Goal: Contribute content

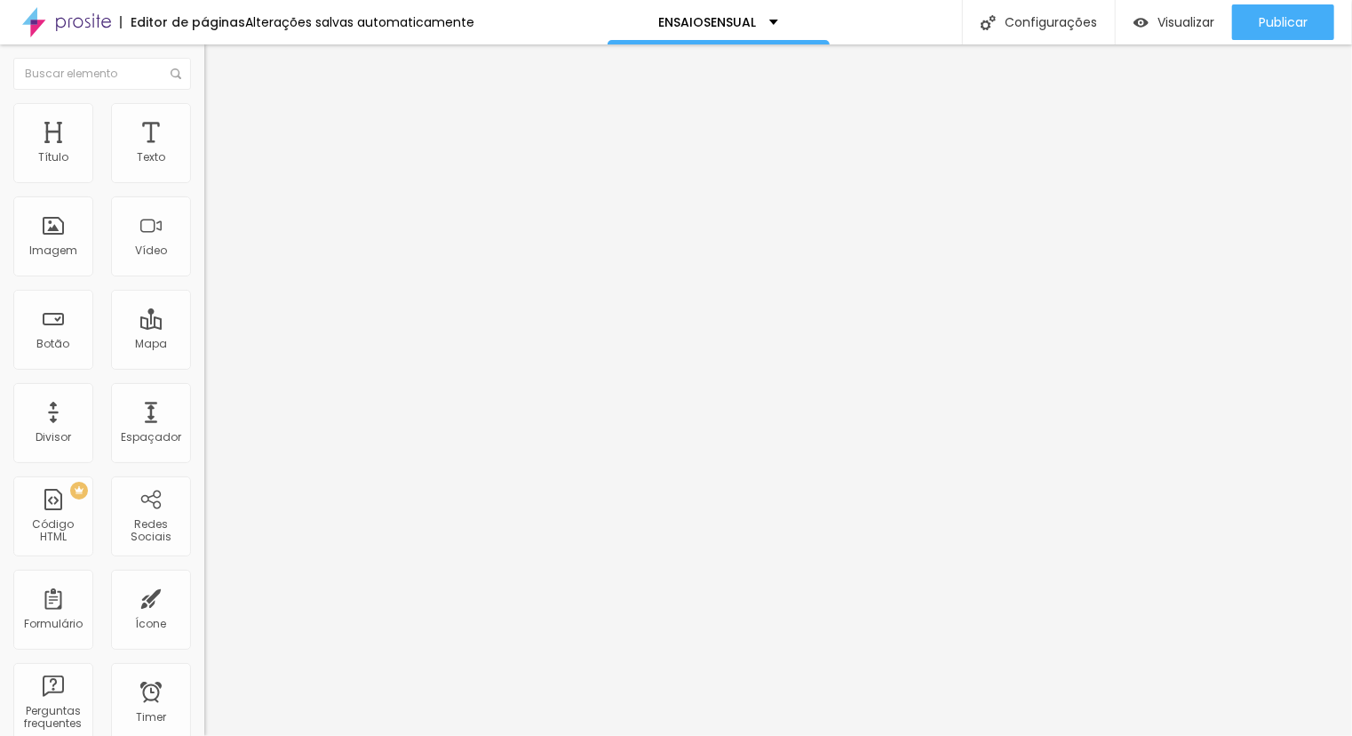
click at [204, 153] on span "Trocar imagem" at bounding box center [252, 145] width 97 height 15
drag, startPoint x: 159, startPoint y: 203, endPoint x: -66, endPoint y: 172, distance: 226.8
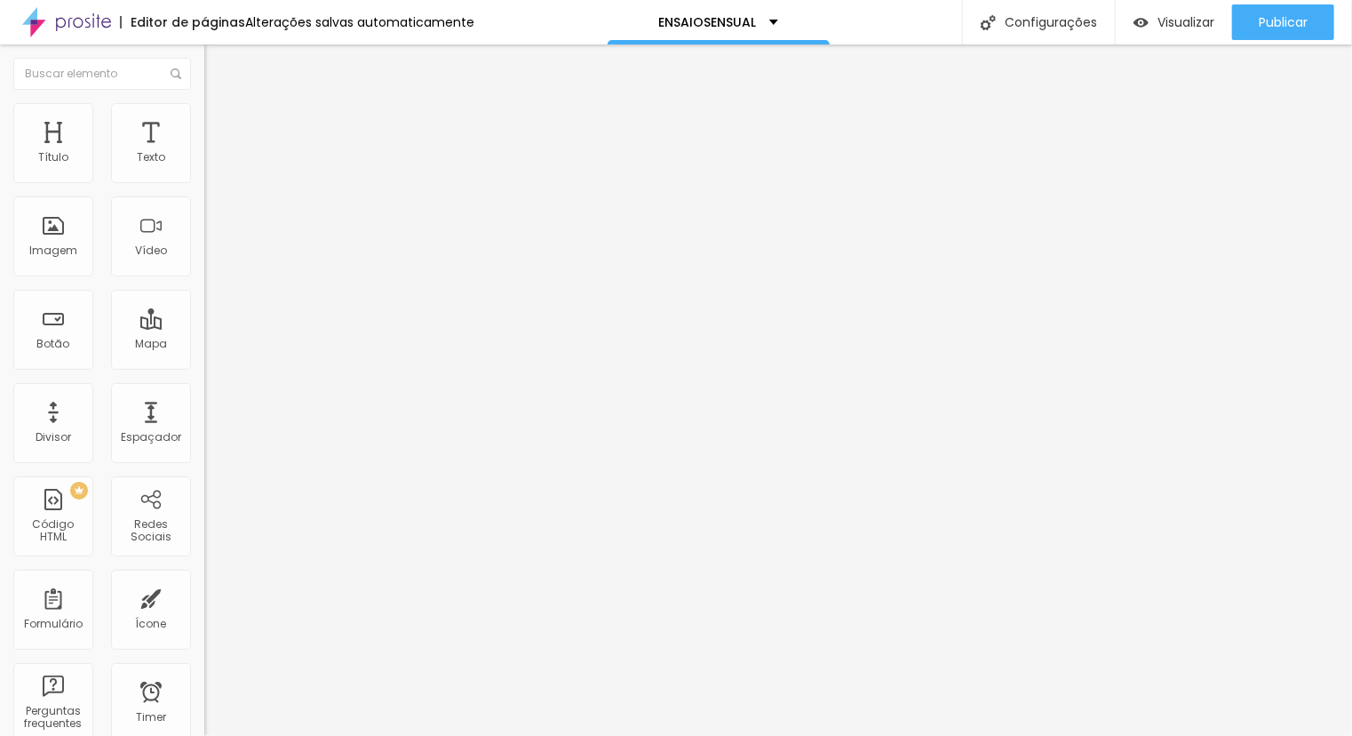
click at [0, 172] on html "Editor de páginas Alterações salvas automaticamente ENSAIOSENSUAL Configurações…" at bounding box center [676, 368] width 1352 height 736
paste input "er mais ensaios"
type input "Ver mais ensaios"
click at [204, 113] on img at bounding box center [212, 111] width 16 height 16
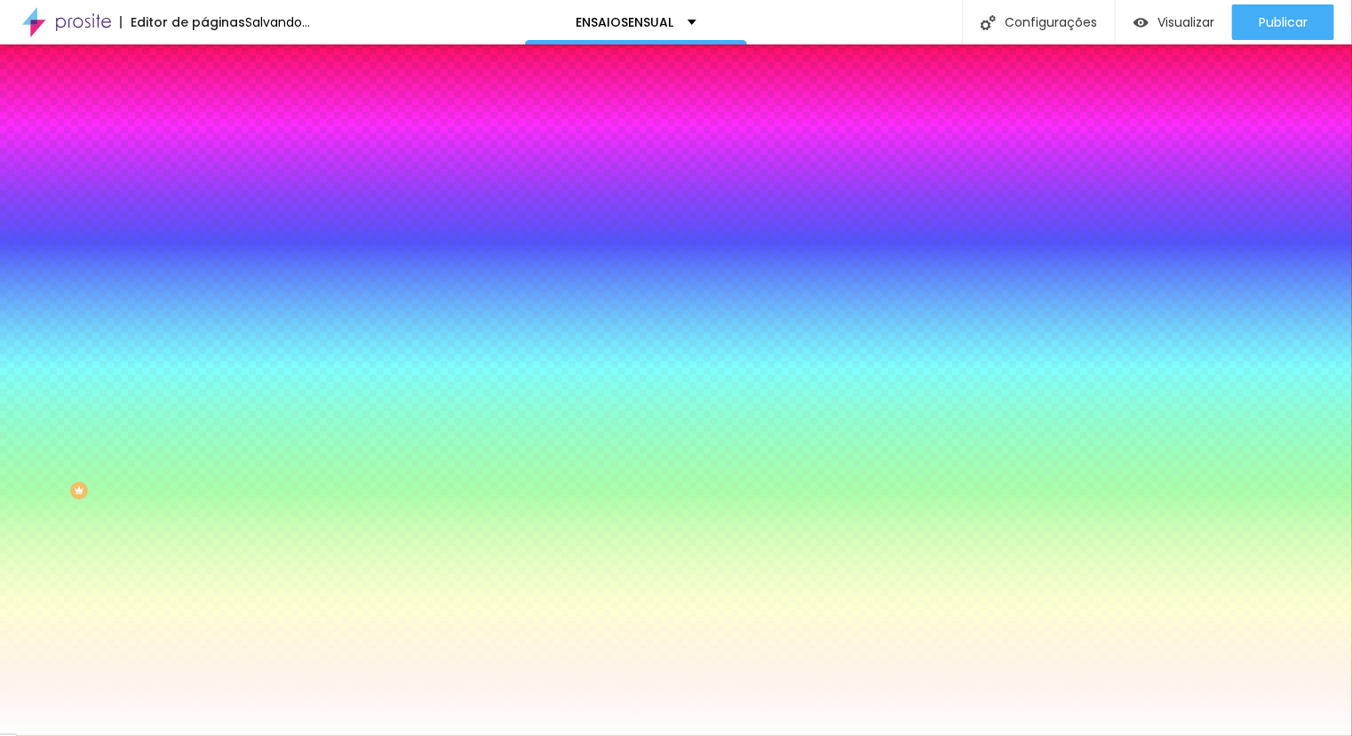
click at [204, 234] on div "Cor de fundo Voltar ao padrão #FFFFFF Tipografia Voltar ao padrão Borda Voltar …" at bounding box center [306, 429] width 204 height 581
click at [204, 227] on button "button" at bounding box center [216, 227] width 25 height 19
click at [561, 735] on div at bounding box center [676, 736] width 1352 height 0
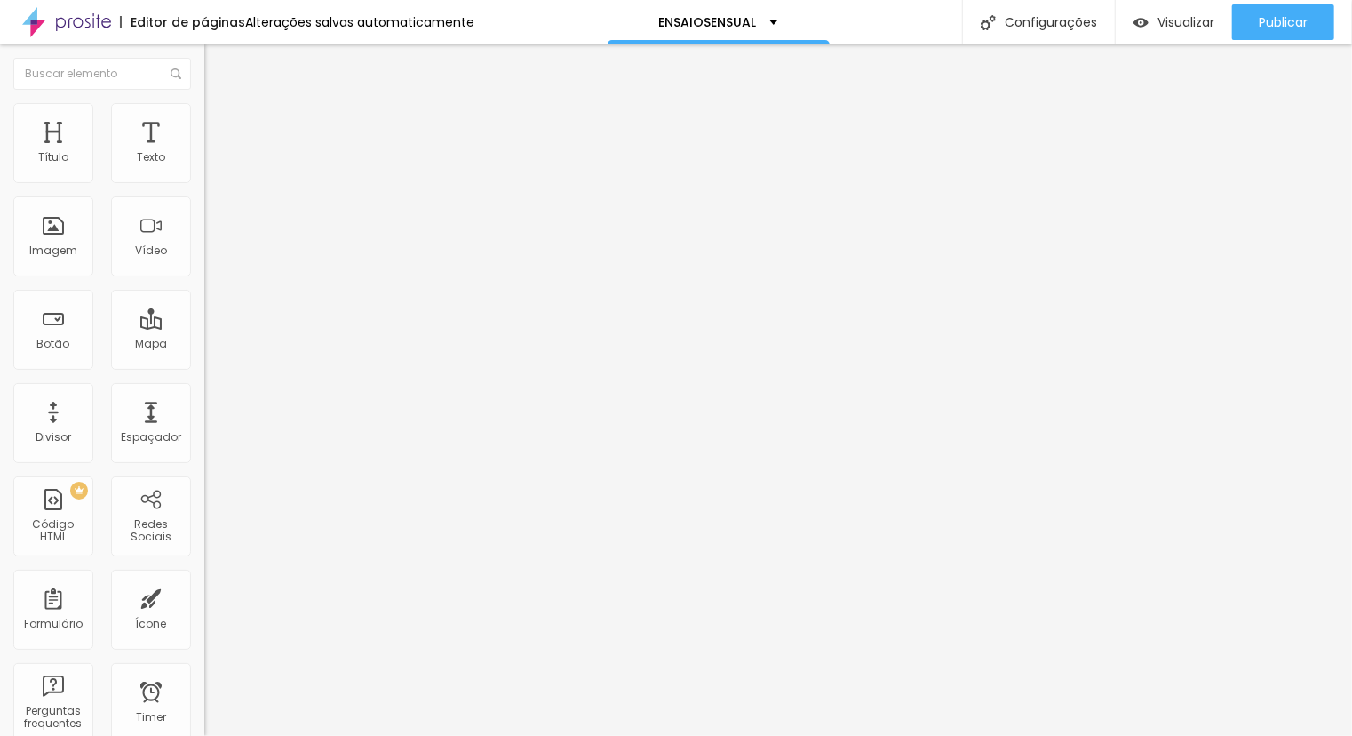
click at [204, 181] on input "text" at bounding box center [310, 172] width 213 height 18
type input "(31)99286-9897"
drag, startPoint x: 172, startPoint y: 267, endPoint x: -86, endPoint y: 233, distance: 260.9
click at [0, 233] on html "Editor de páginas Alterações salvas automaticamente ENSAIOSENSUAL Configurações…" at bounding box center [676, 368] width 1352 height 736
drag, startPoint x: 149, startPoint y: 269, endPoint x: 22, endPoint y: 259, distance: 127.5
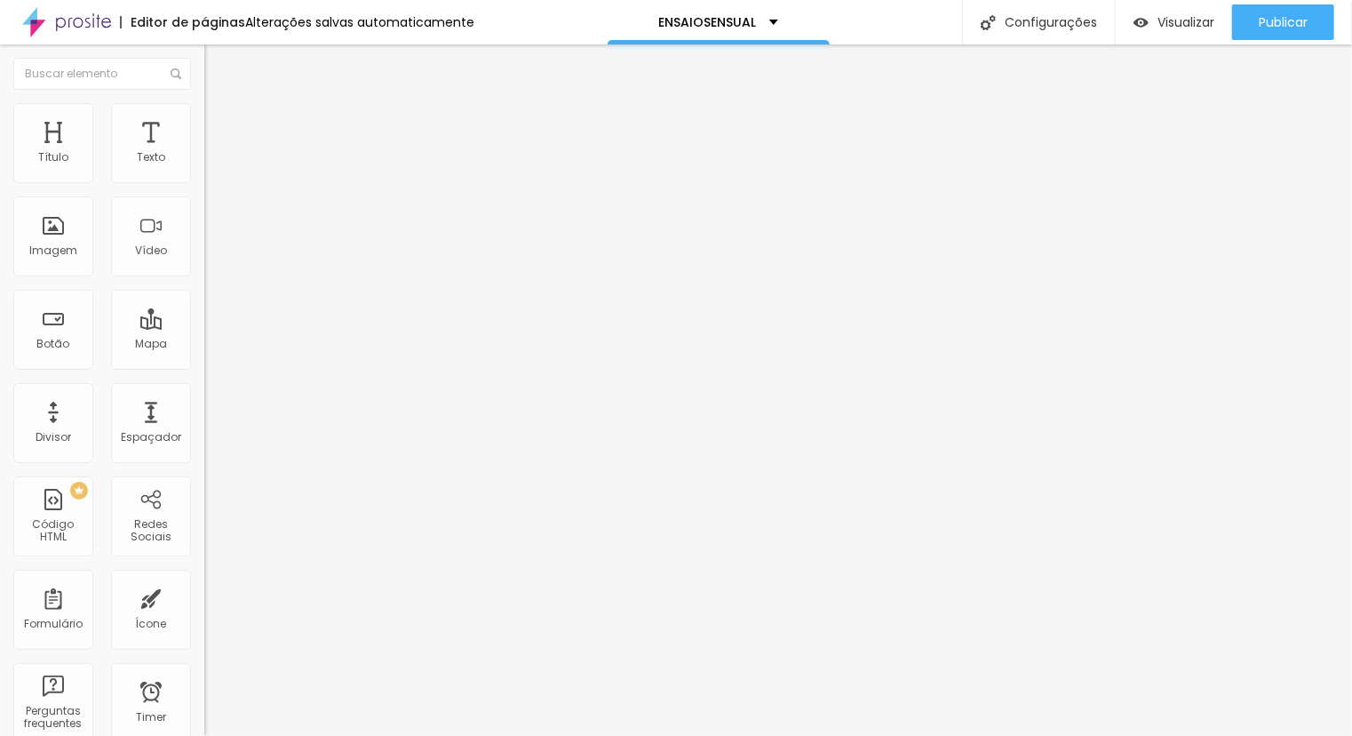
click at [204, 563] on input "AGENDAR MEU ENSAIO" at bounding box center [310, 572] width 213 height 18
type input "AGENDAR MEU ENSAIO"
click at [204, 181] on input "text" at bounding box center [310, 172] width 213 height 18
type input "(31)99286-9897"
type input "AGENDAR MEU ENSAIO"
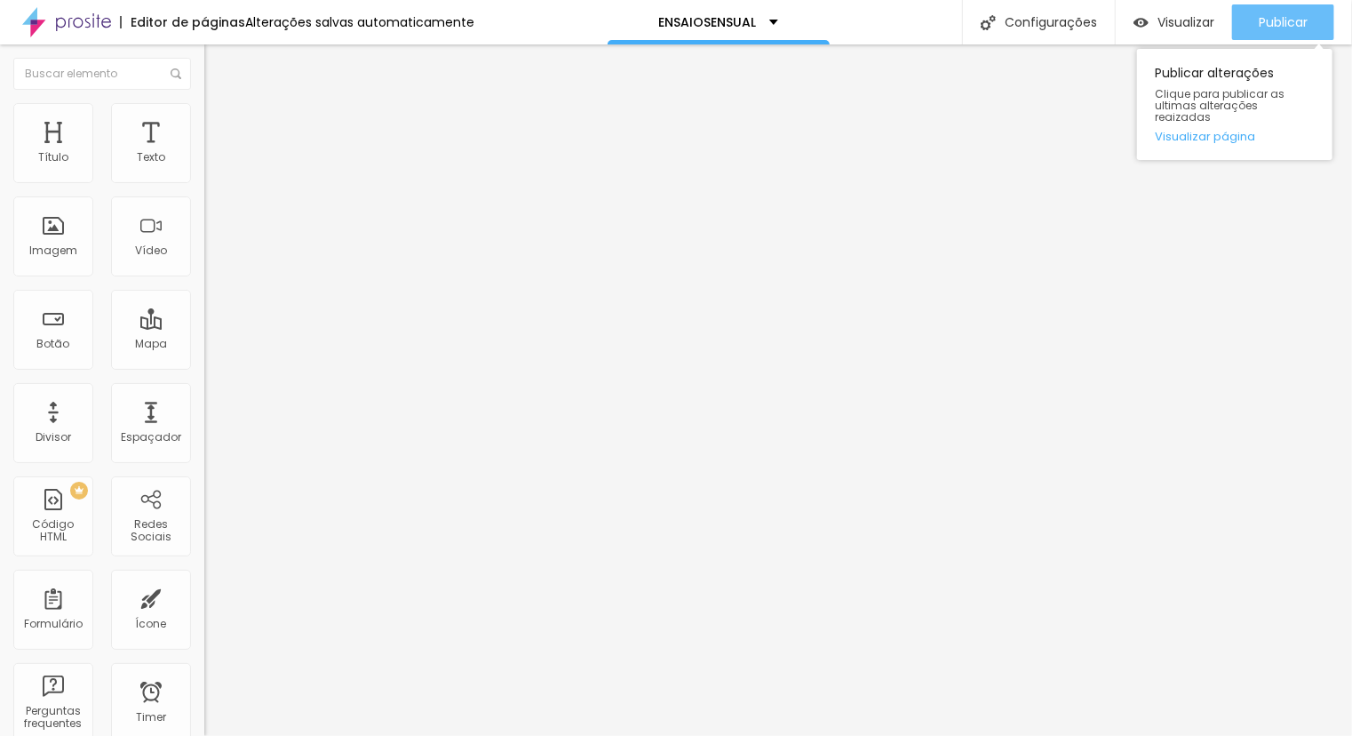
click at [1323, 27] on button "Publicar" at bounding box center [1283, 22] width 102 height 36
